Goal: Transaction & Acquisition: Download file/media

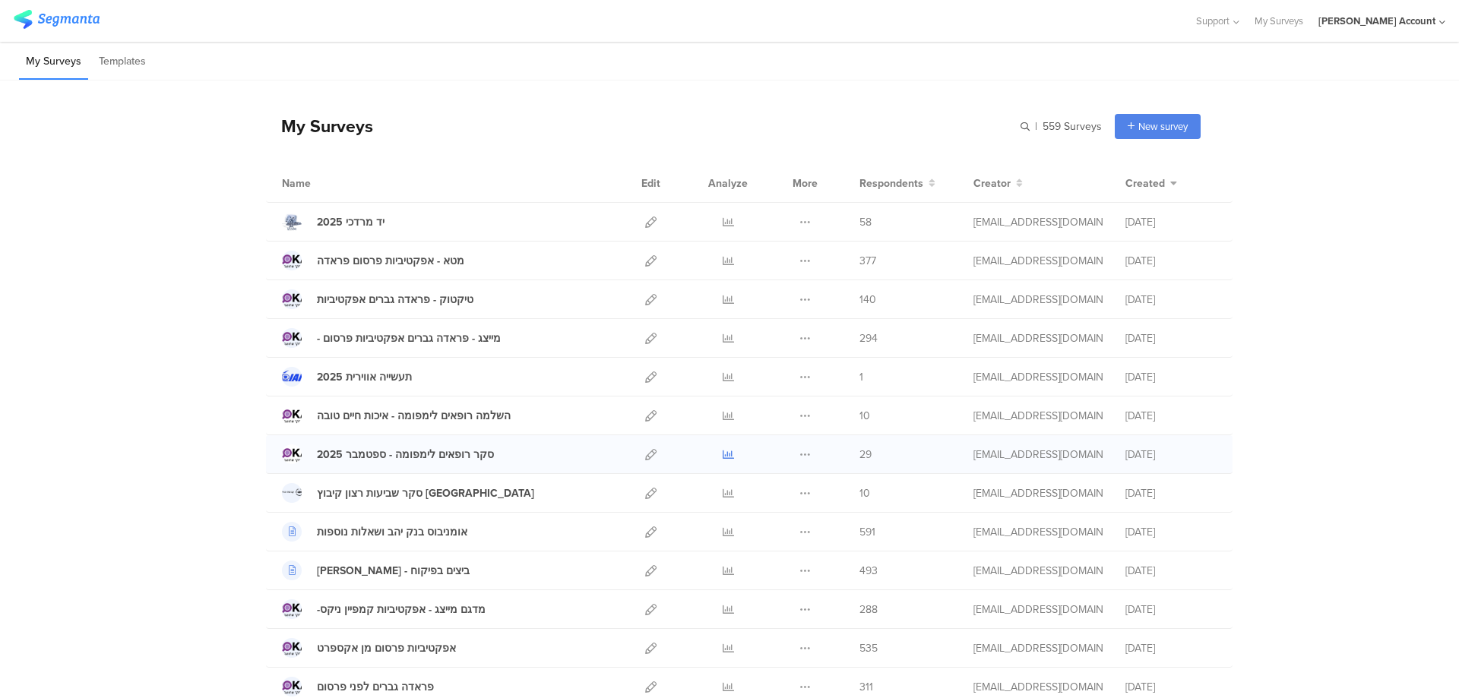
click at [727, 452] on icon at bounding box center [728, 454] width 11 height 11
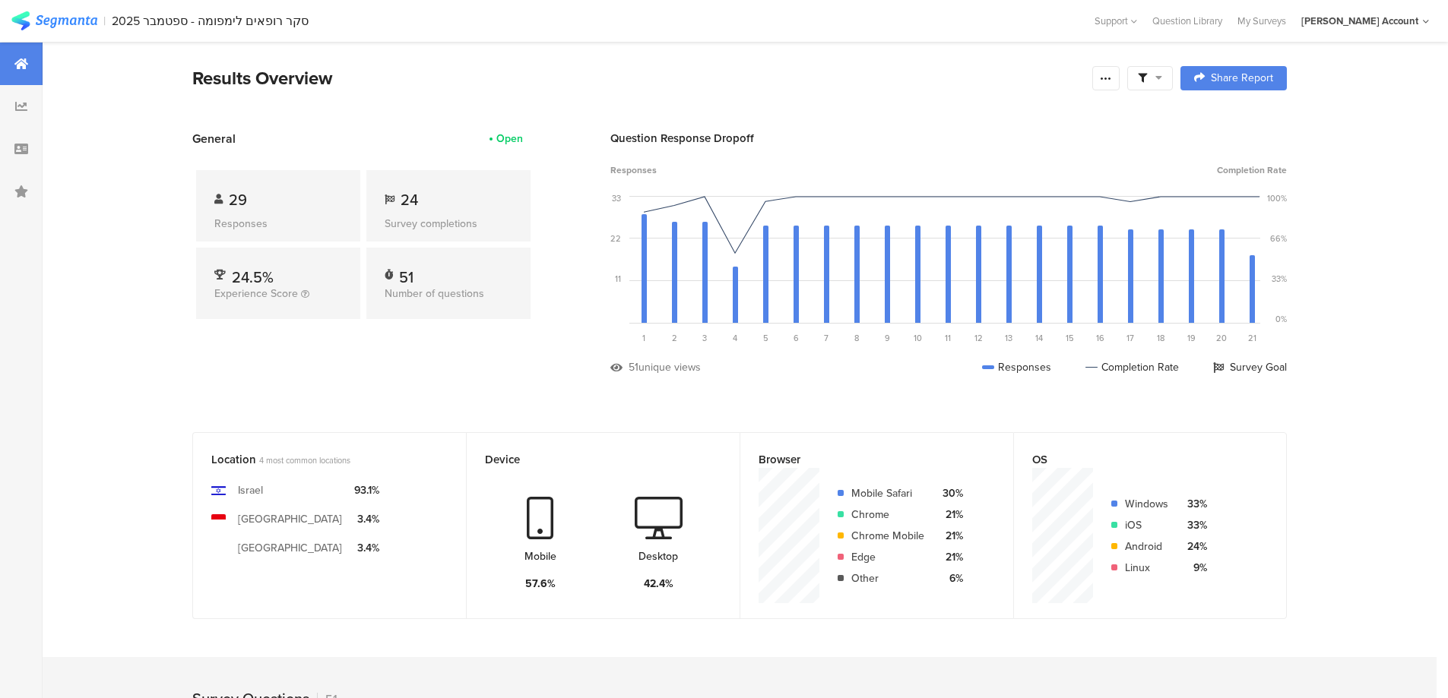
click at [1147, 82] on icon at bounding box center [1142, 78] width 9 height 9
click at [1233, 119] on span at bounding box center [1227, 121] width 23 height 12
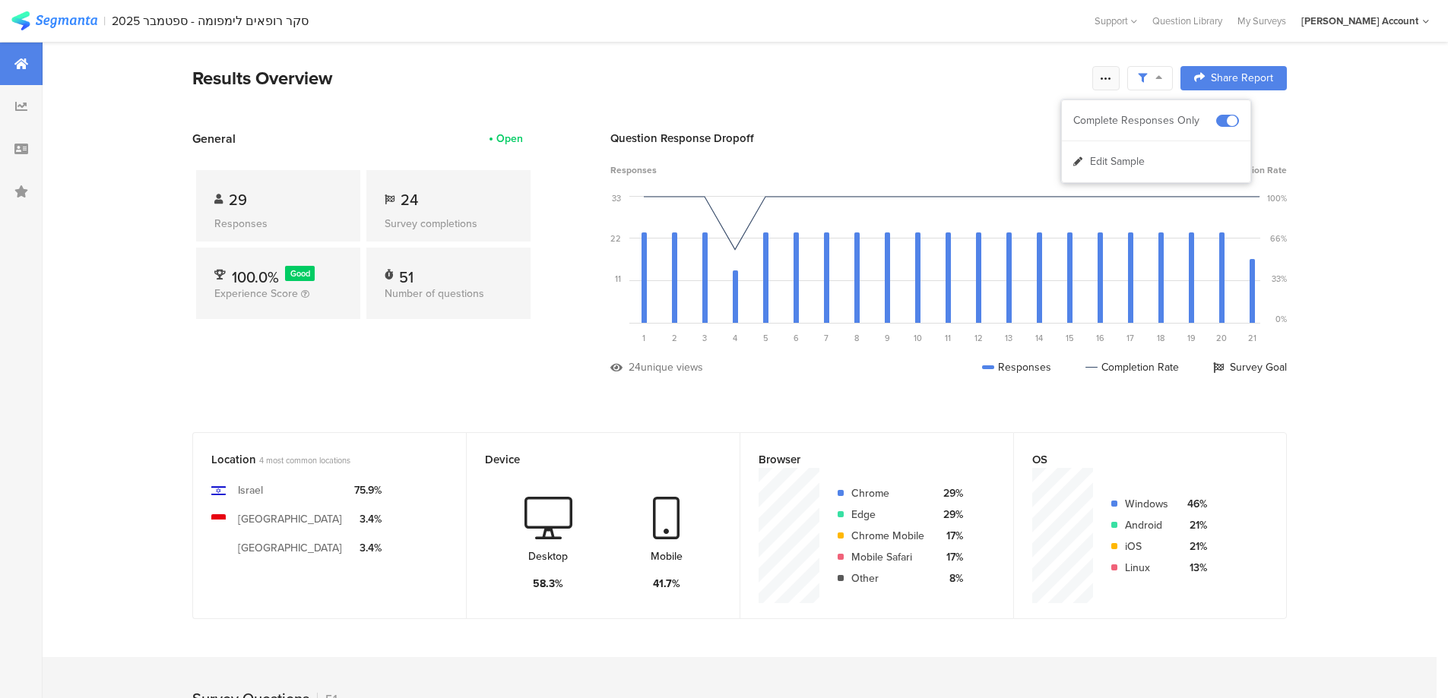
click at [1106, 74] on icon at bounding box center [1106, 78] width 12 height 12
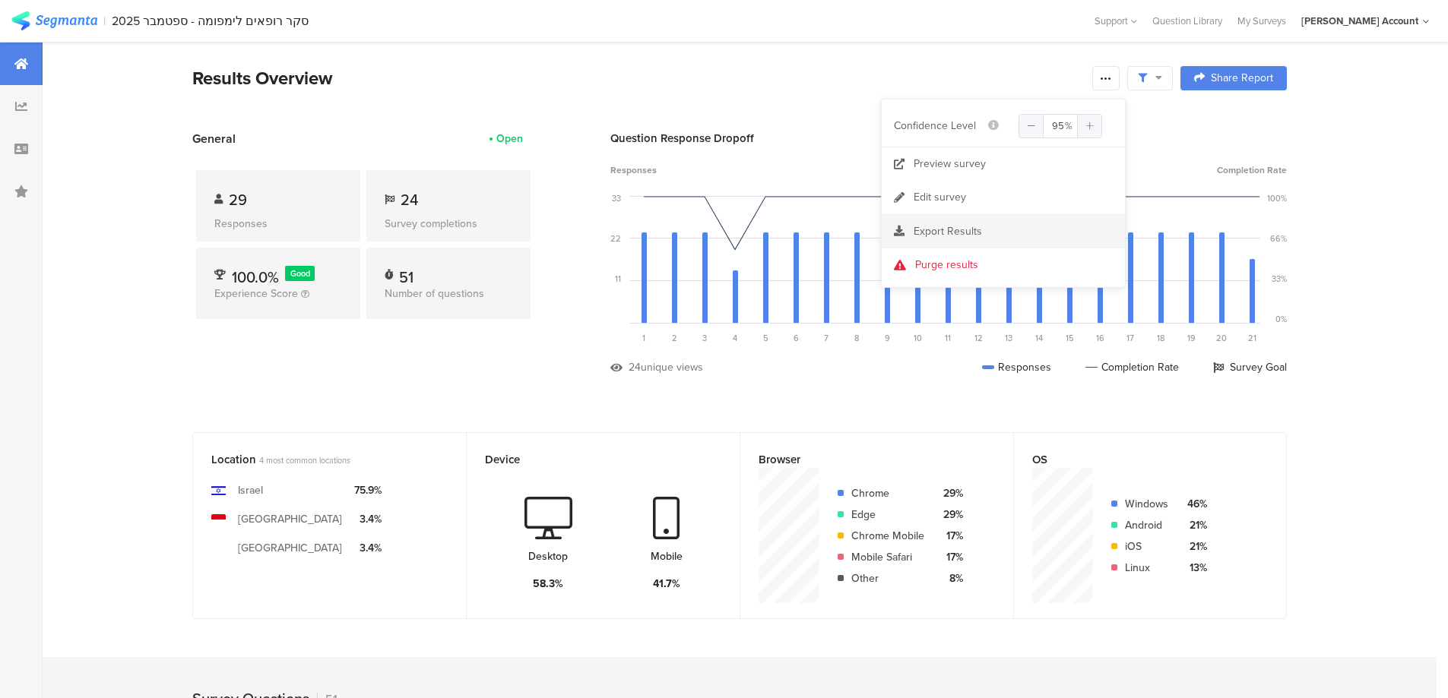
click at [959, 230] on span "Export Results" at bounding box center [948, 231] width 68 height 16
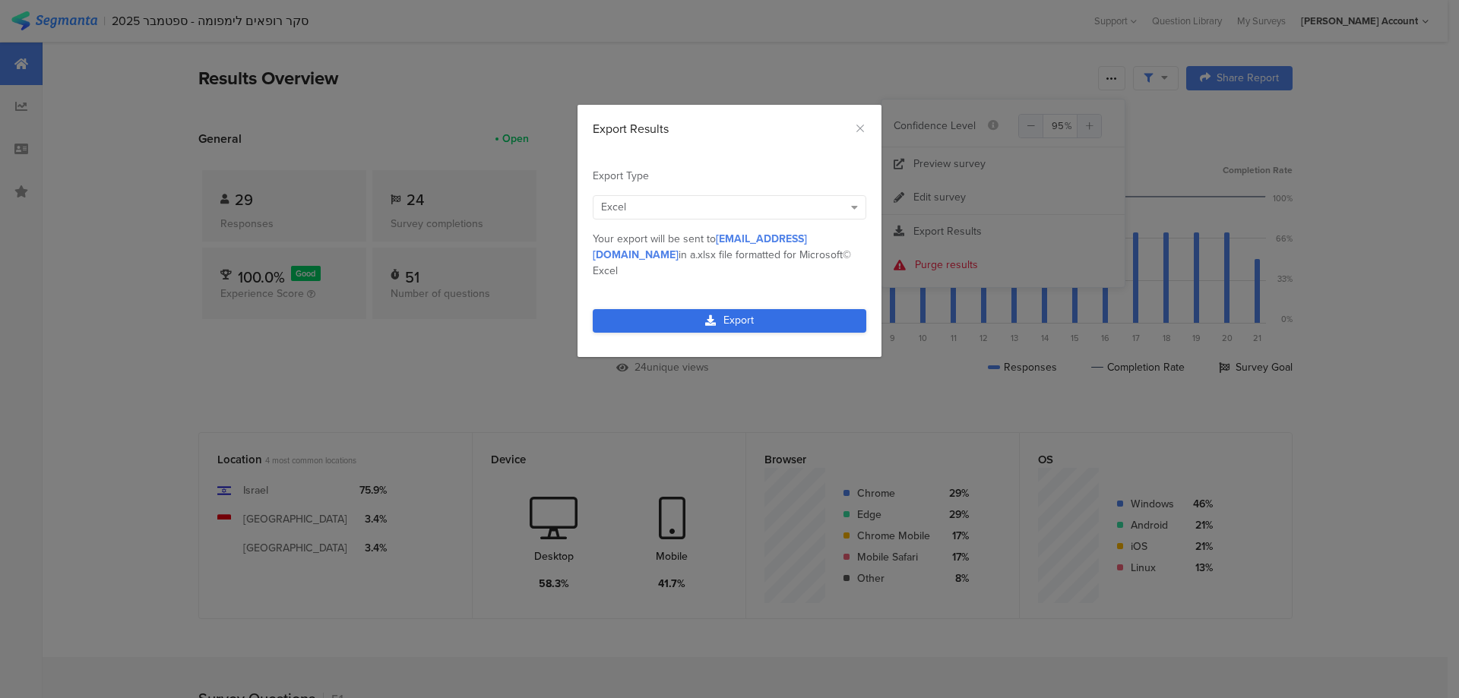
click at [746, 309] on link "Export" at bounding box center [730, 321] width 274 height 24
